Goal: Task Accomplishment & Management: Manage account settings

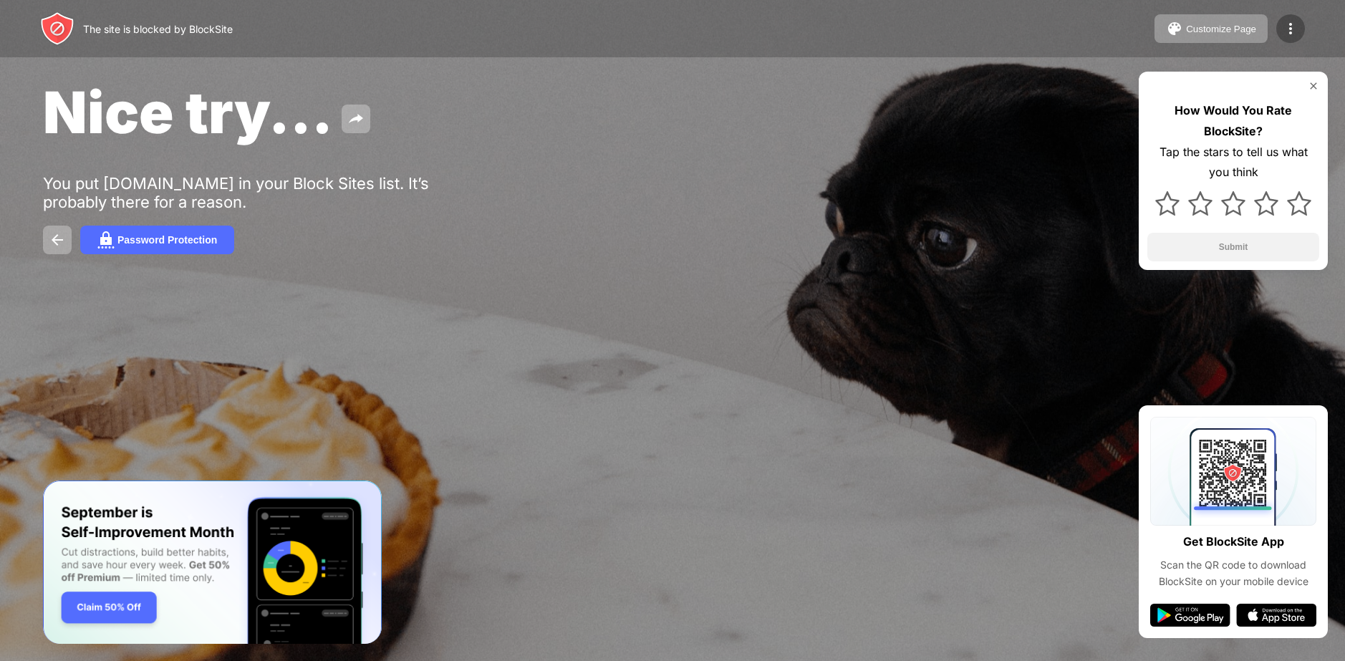
click at [1294, 26] on img at bounding box center [1290, 28] width 17 height 17
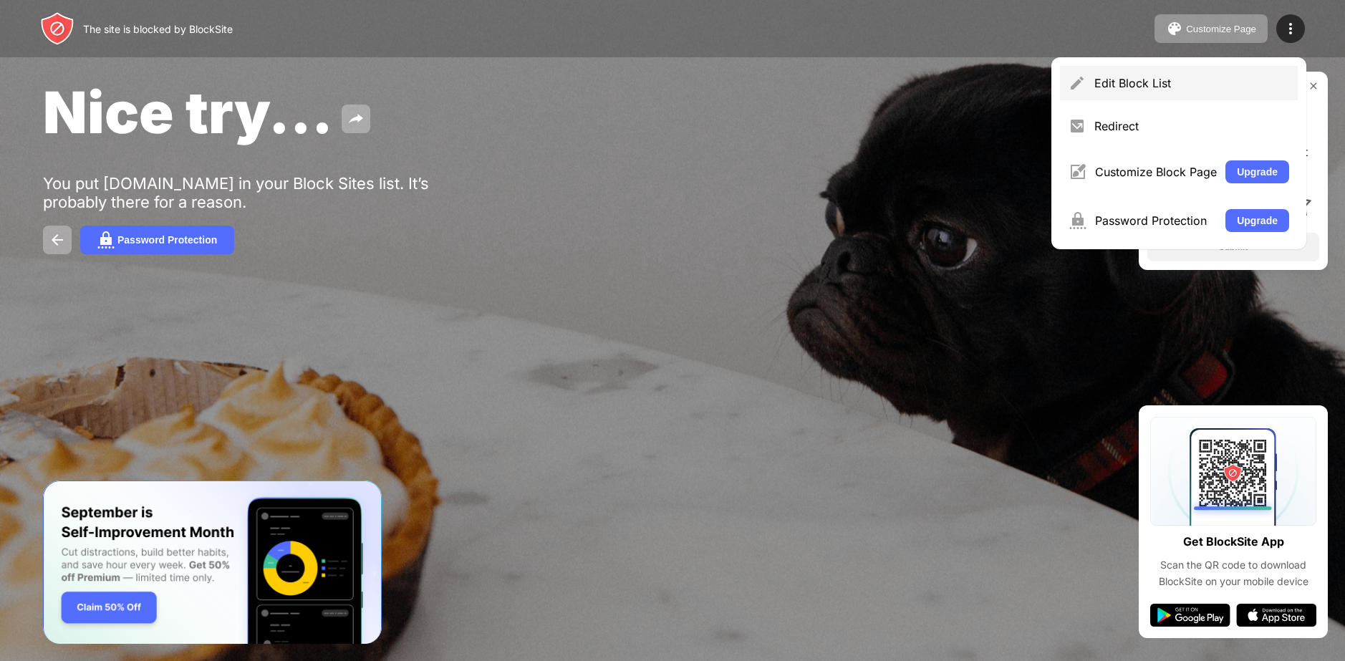
click at [1137, 86] on div "Edit Block List" at bounding box center [1191, 83] width 195 height 14
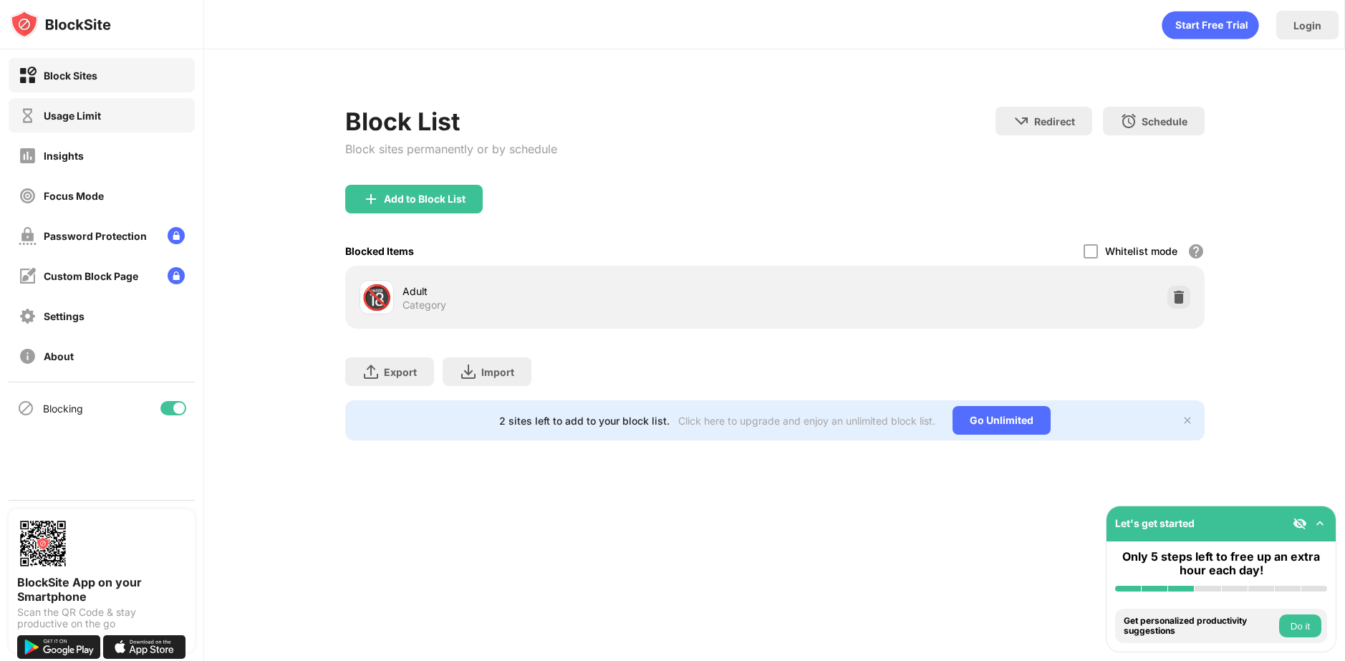
click at [132, 118] on div "Usage Limit" at bounding box center [102, 115] width 186 height 34
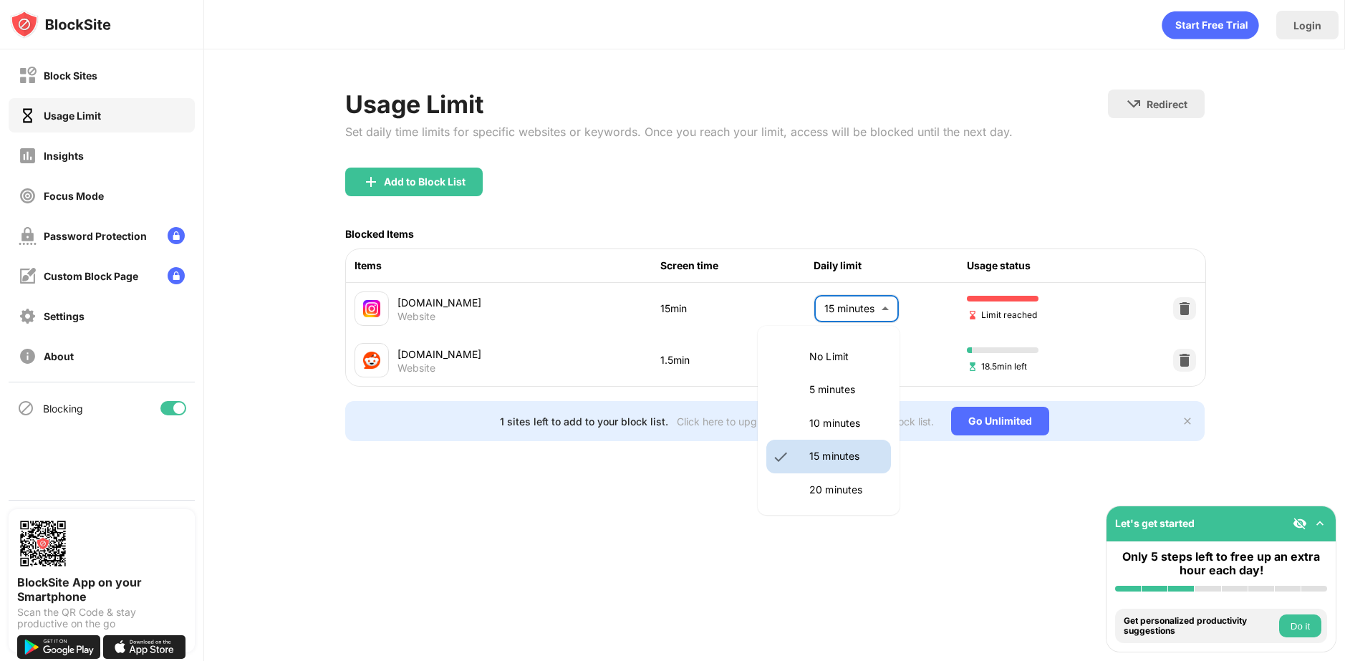
click at [848, 290] on body "Block Sites Usage Limit Insights Focus Mode Password Protection Custom Block Pa…" at bounding box center [672, 330] width 1345 height 661
click at [826, 384] on p "5 minutes" at bounding box center [845, 390] width 73 height 16
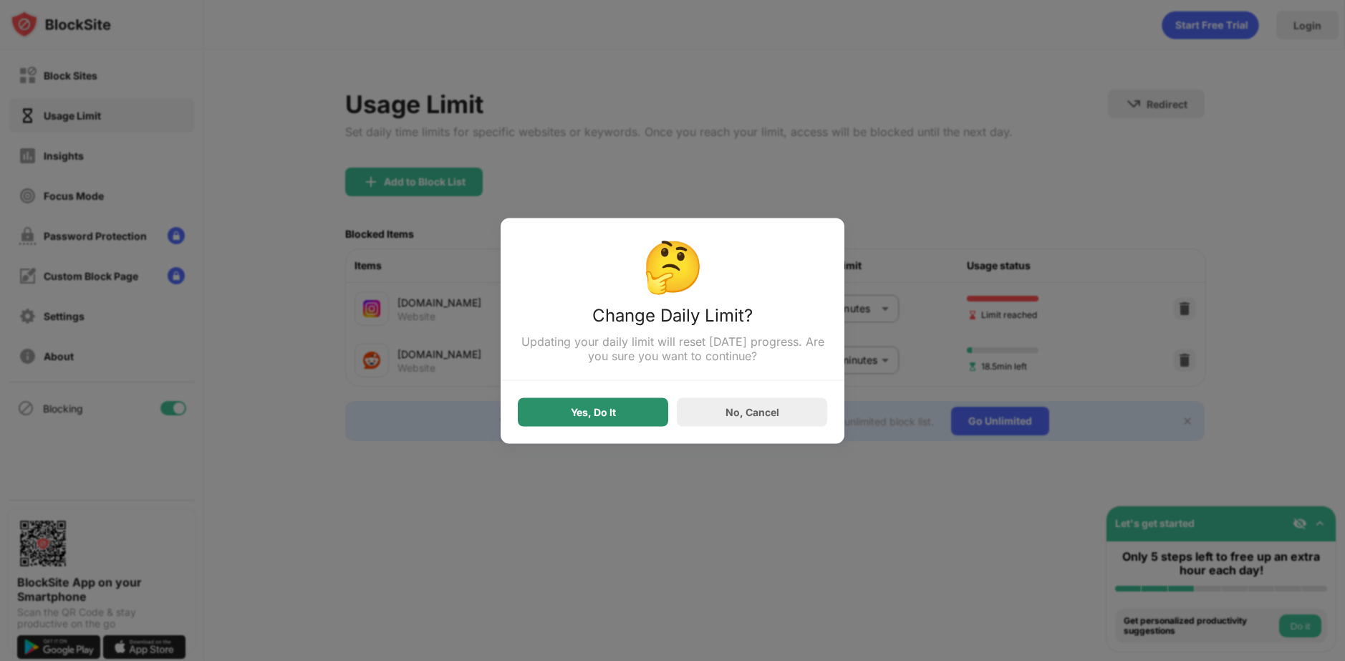
drag, startPoint x: 594, startPoint y: 414, endPoint x: 598, endPoint y: 402, distance: 12.9
click at [593, 413] on div "Yes, Do It" at bounding box center [593, 411] width 45 height 11
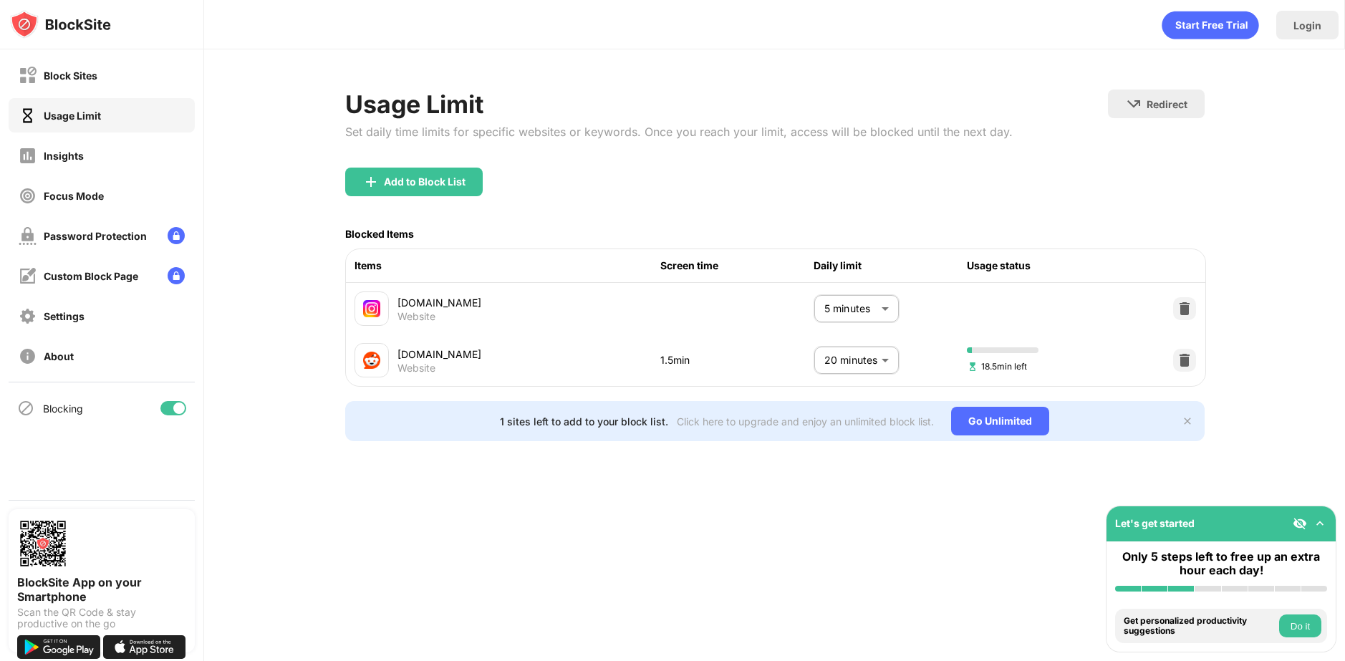
click at [879, 300] on body "Block Sites Usage Limit Insights Focus Mode Password Protection Custom Block Pa…" at bounding box center [672, 330] width 1345 height 661
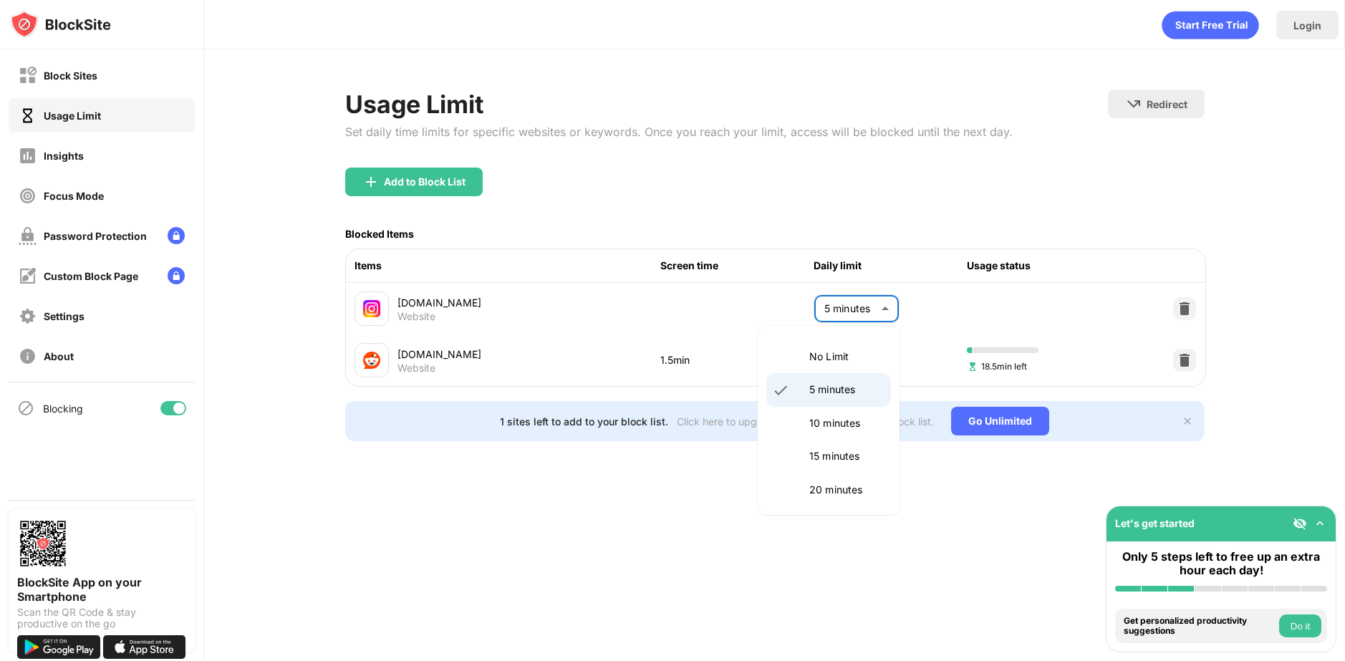
click at [803, 460] on li "15 minutes" at bounding box center [828, 456] width 125 height 33
type input "**"
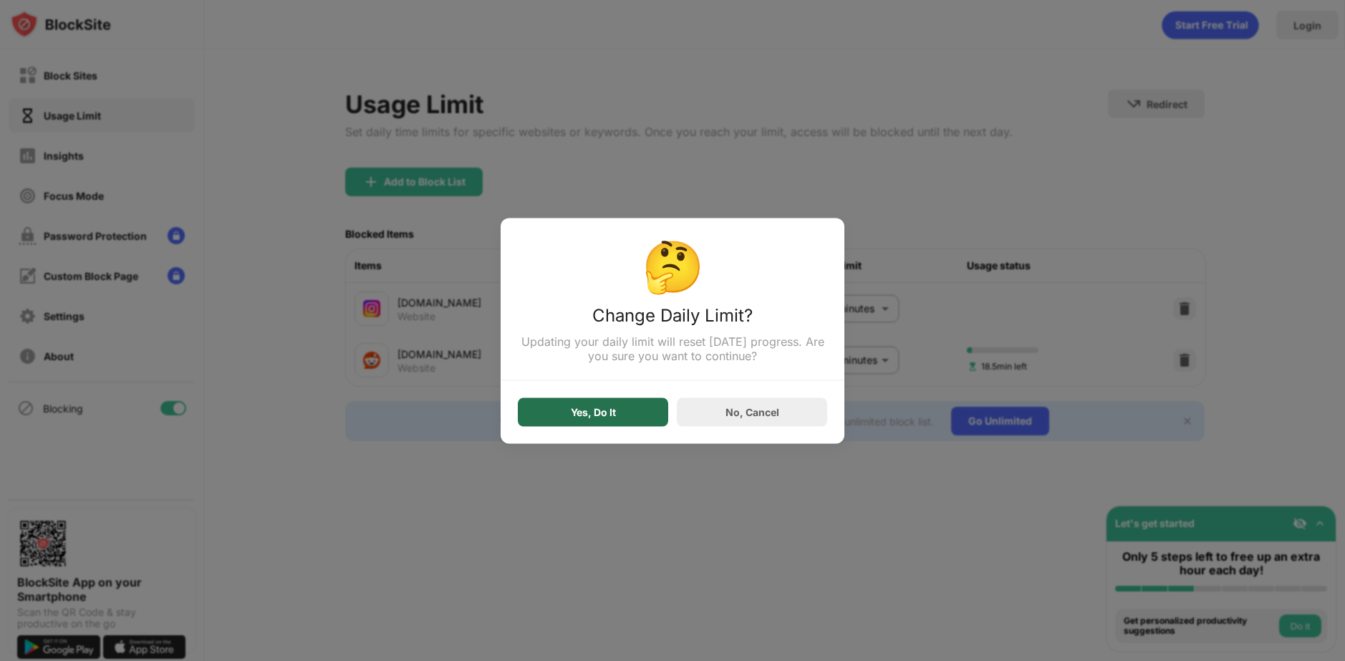
click at [573, 416] on div "Yes, Do It" at bounding box center [593, 411] width 45 height 11
